Goal: Task Accomplishment & Management: Use online tool/utility

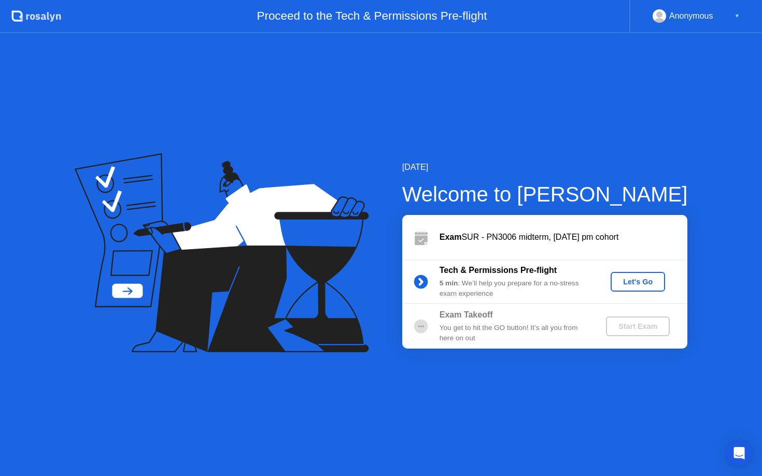
click at [618, 279] on div "Let's Go" at bounding box center [638, 282] width 46 height 8
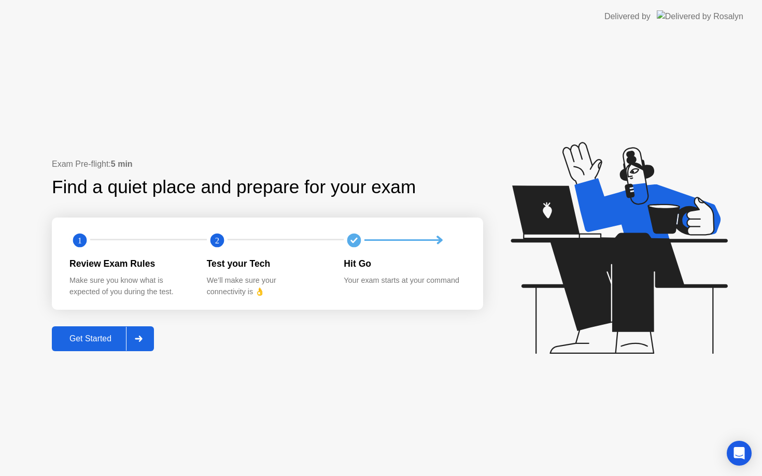
click at [128, 337] on div at bounding box center [138, 339] width 25 height 24
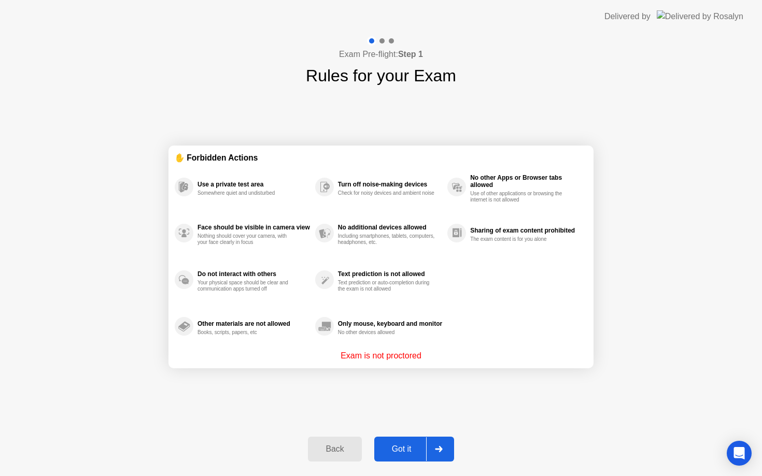
click at [434, 449] on div at bounding box center [438, 449] width 25 height 24
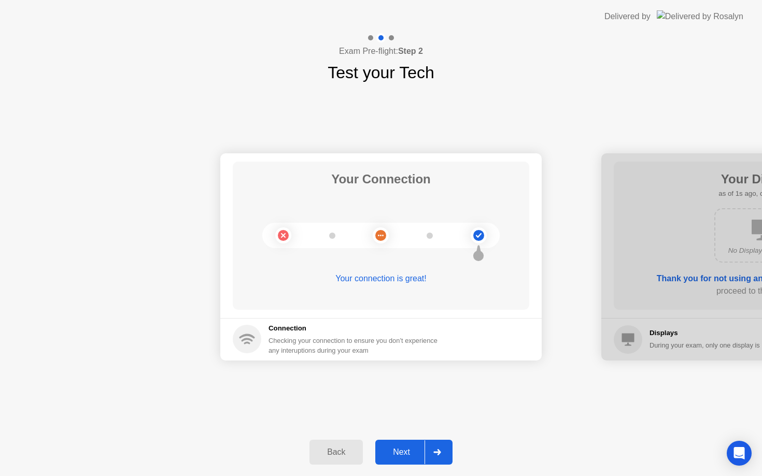
click at [439, 457] on div at bounding box center [436, 452] width 25 height 24
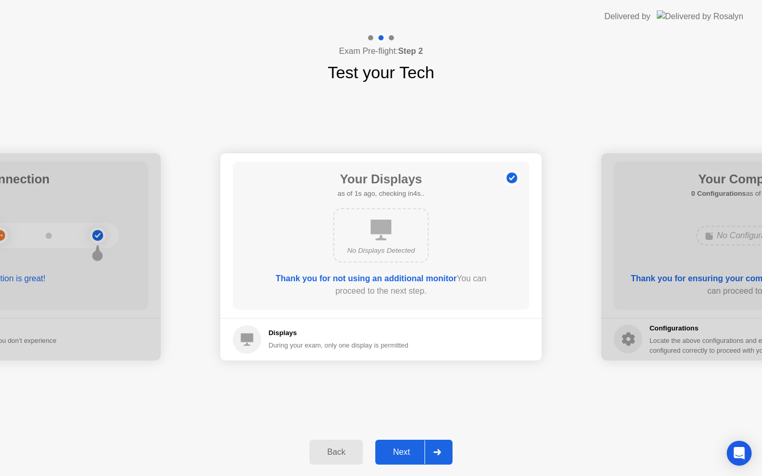
click at [439, 457] on div at bounding box center [436, 452] width 25 height 24
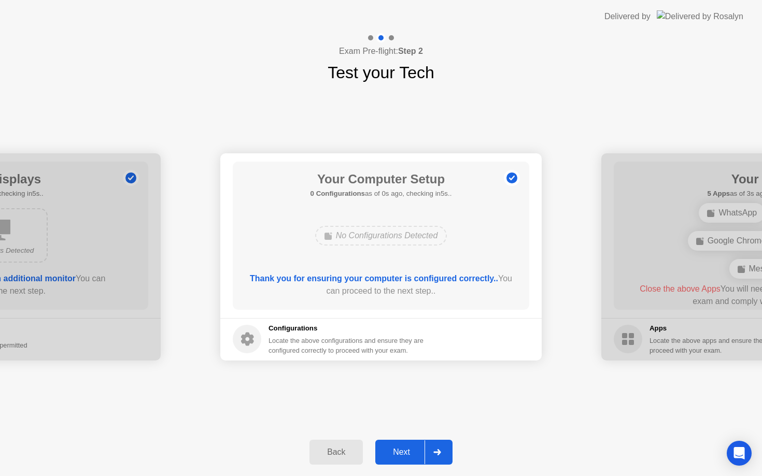
click at [439, 457] on div at bounding box center [436, 452] width 25 height 24
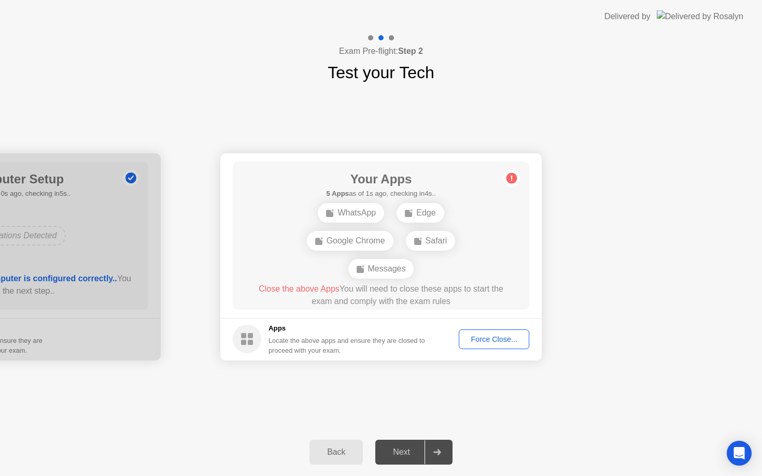
click at [499, 340] on div "Force Close..." at bounding box center [493, 339] width 63 height 8
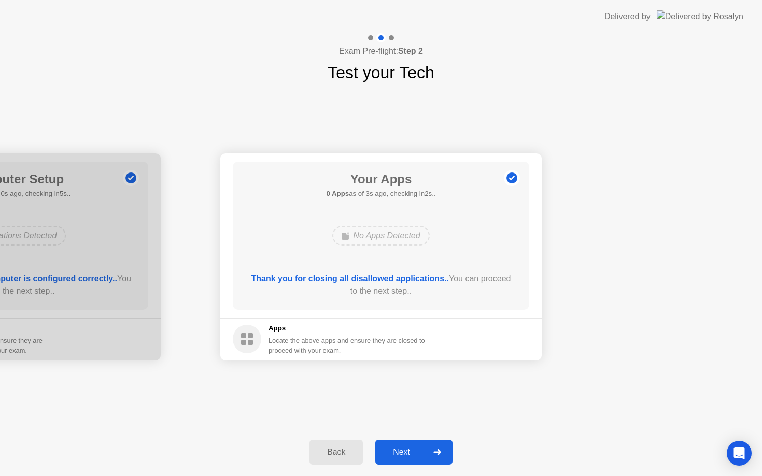
click at [429, 453] on div at bounding box center [436, 452] width 25 height 24
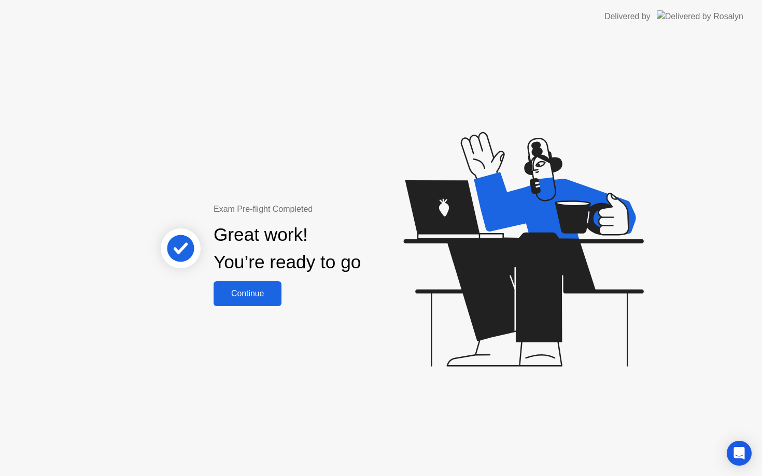
click at [265, 292] on div "Continue" at bounding box center [248, 293] width 62 height 9
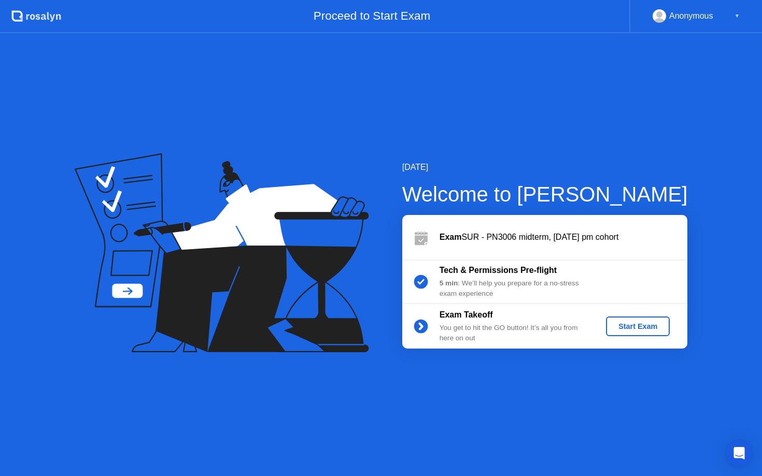
click at [635, 328] on div "Start Exam" at bounding box center [637, 326] width 55 height 8
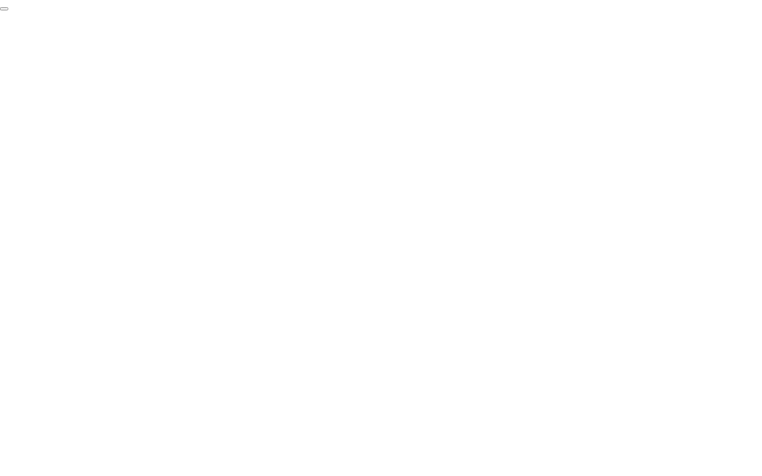
click div "End Proctoring Session"
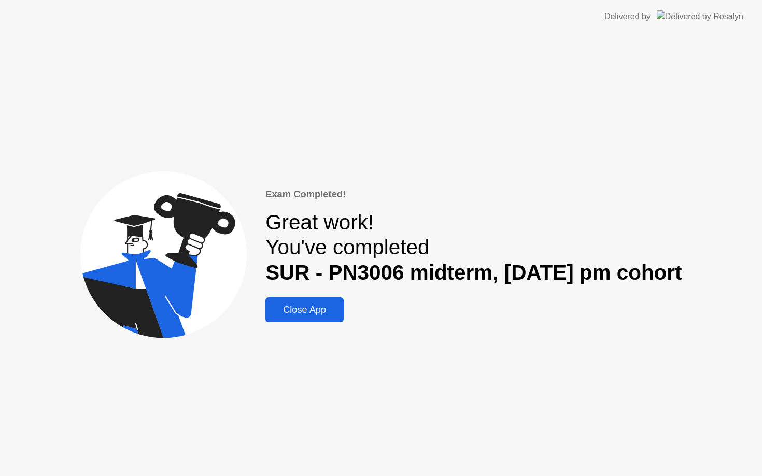
click at [309, 314] on div "Close App" at bounding box center [304, 310] width 72 height 11
